Goal: Find specific page/section: Find specific page/section

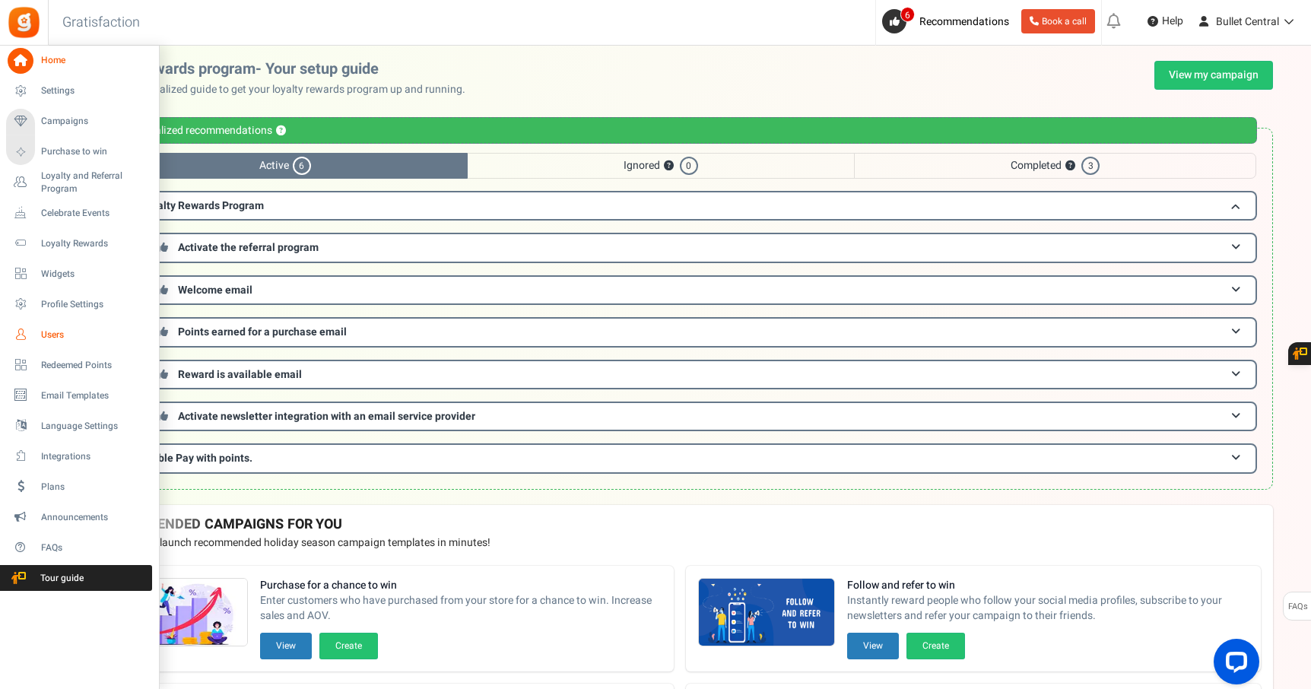
click at [53, 338] on span "Users" at bounding box center [94, 334] width 106 height 13
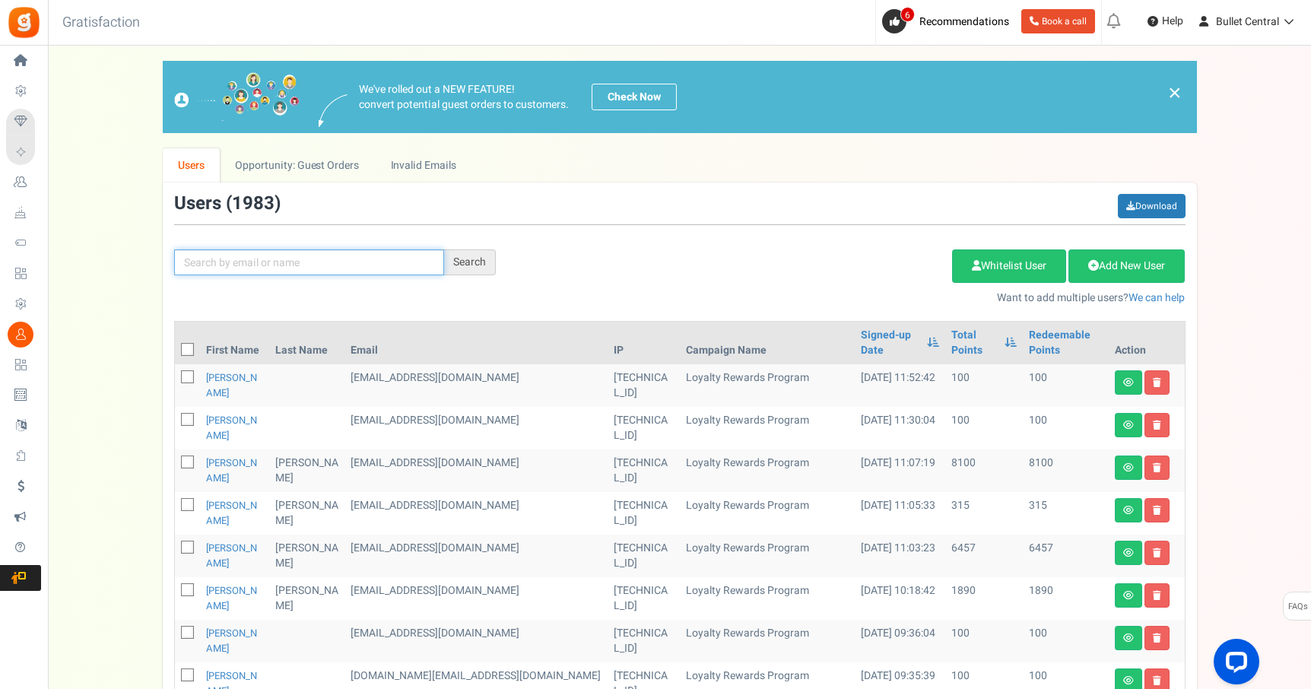
click at [277, 258] on input "text" at bounding box center [309, 262] width 270 height 26
type input "[PERSON_NAME]"
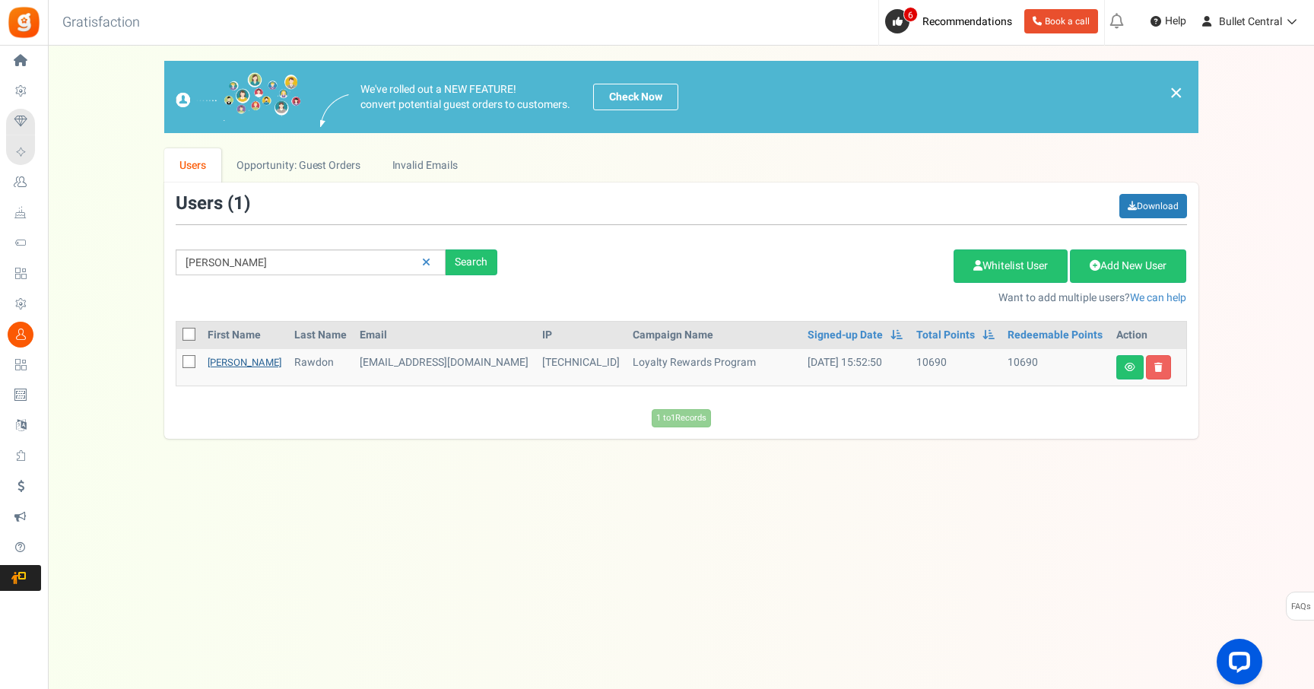
click at [229, 361] on link "[PERSON_NAME]" at bounding box center [245, 362] width 74 height 14
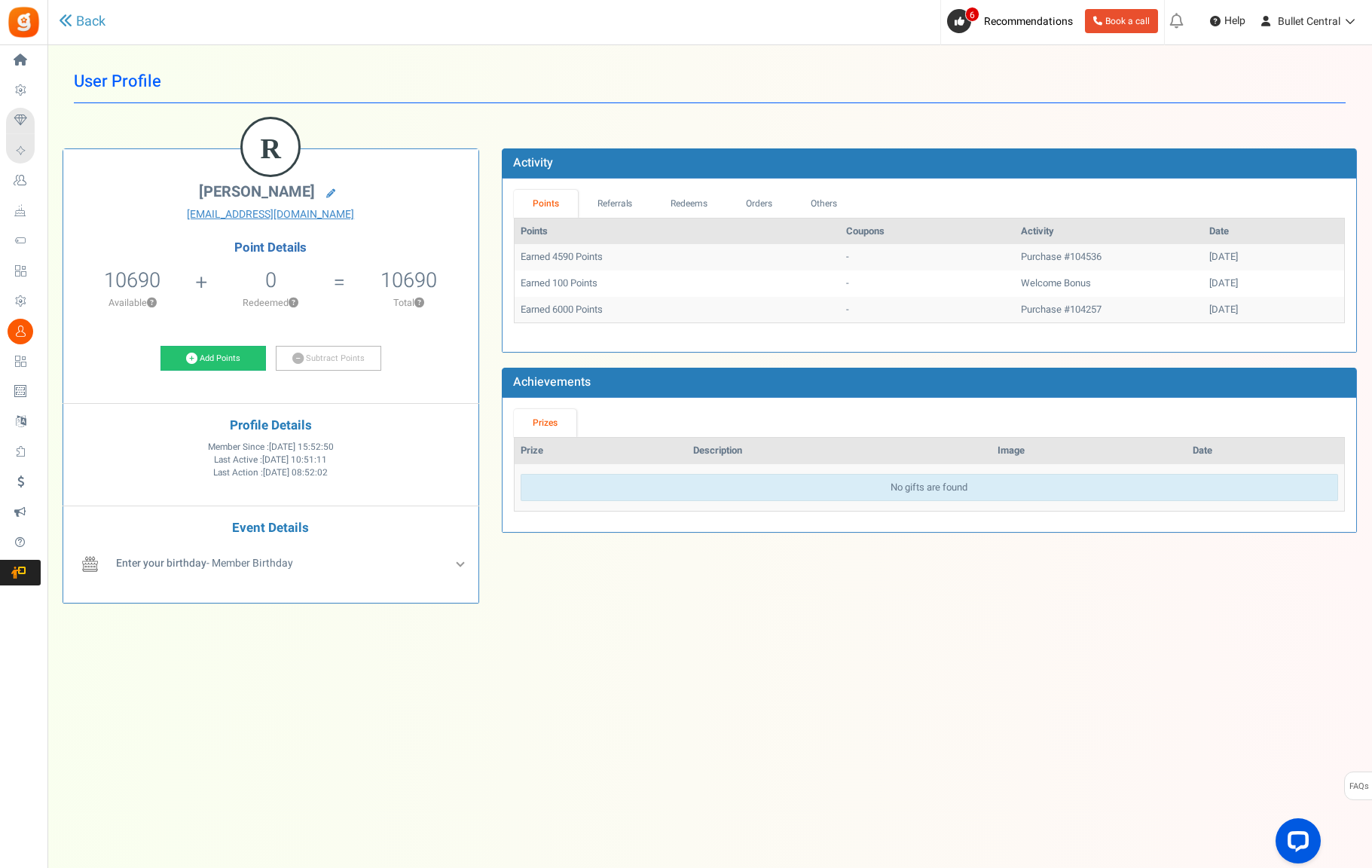
click at [213, 682] on div "Under maintenance we will be back soon We apologize for any inconvenience. The …" at bounding box center [710, 404] width 1325 height 717
